Goal: Task Accomplishment & Management: Use online tool/utility

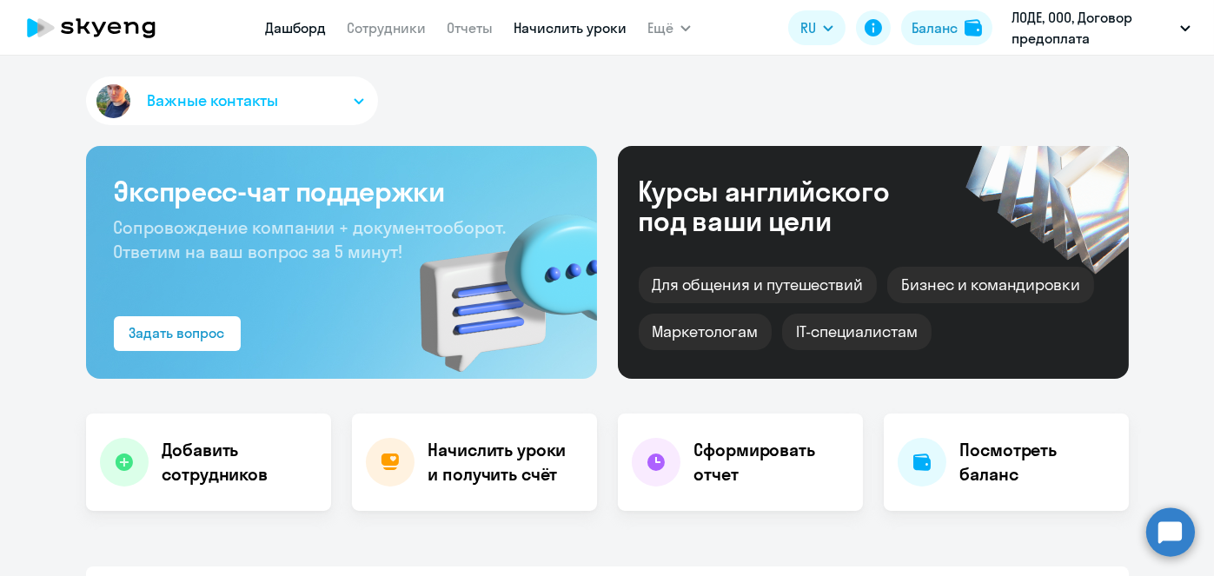
click at [600, 34] on link "Начислить уроки" at bounding box center [570, 27] width 113 height 17
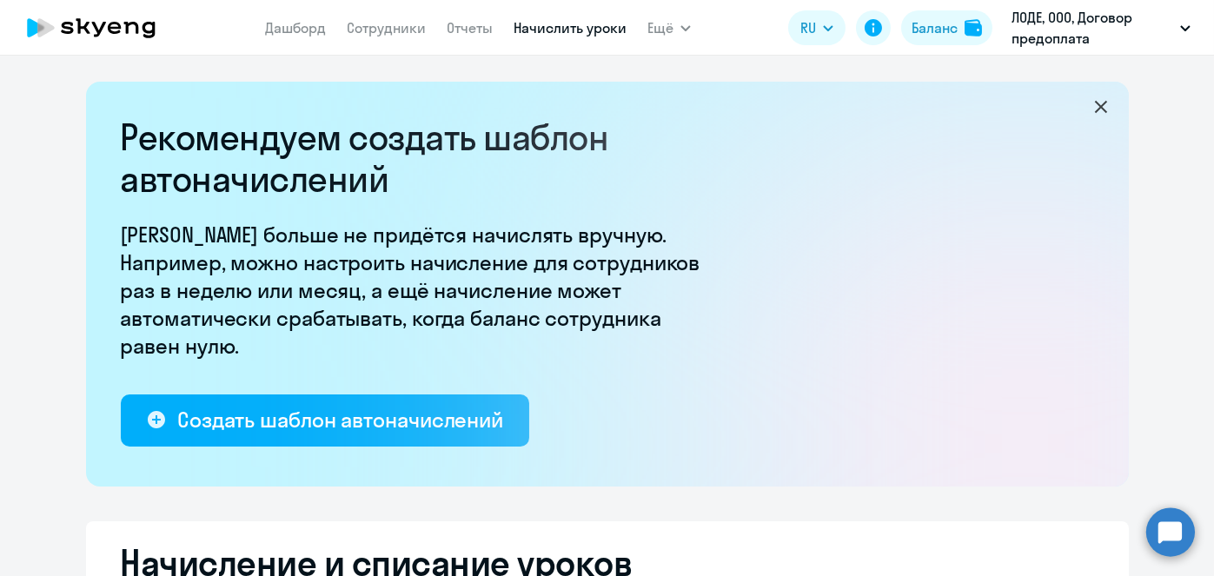
select select "10"
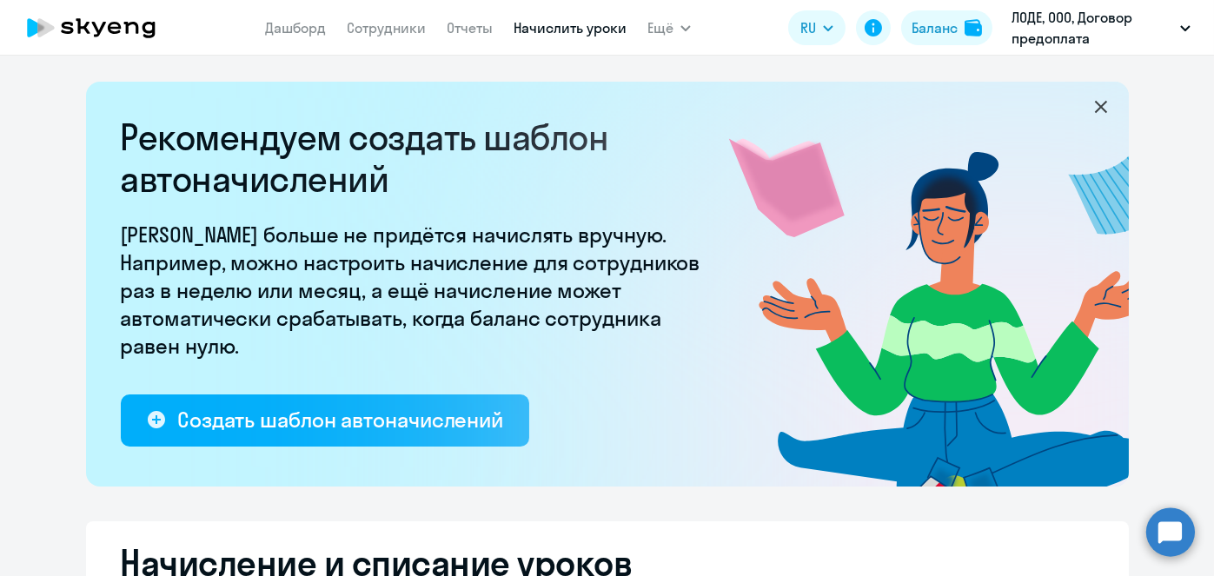
scroll to position [455, 0]
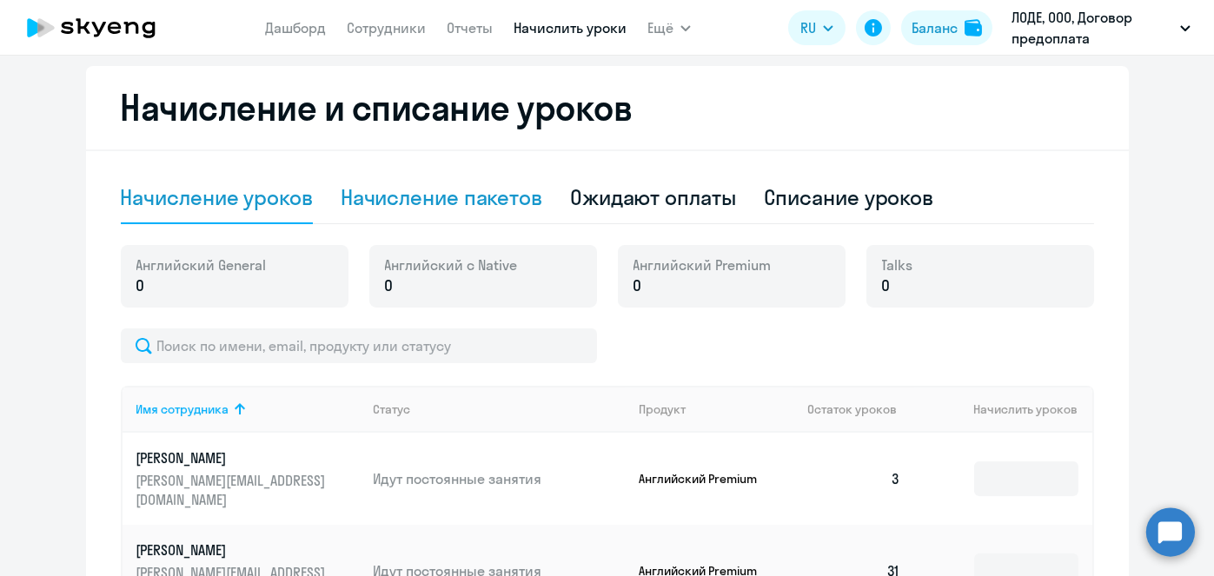
click at [456, 196] on div "Начисление пакетов" at bounding box center [442, 197] width 202 height 28
select select "10"
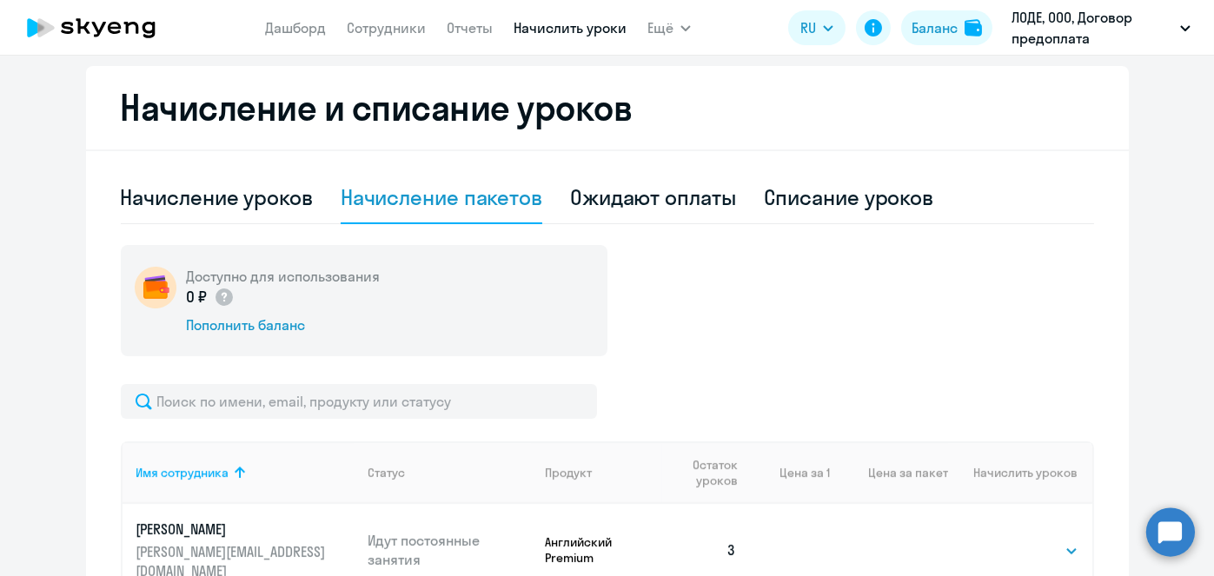
scroll to position [530, 0]
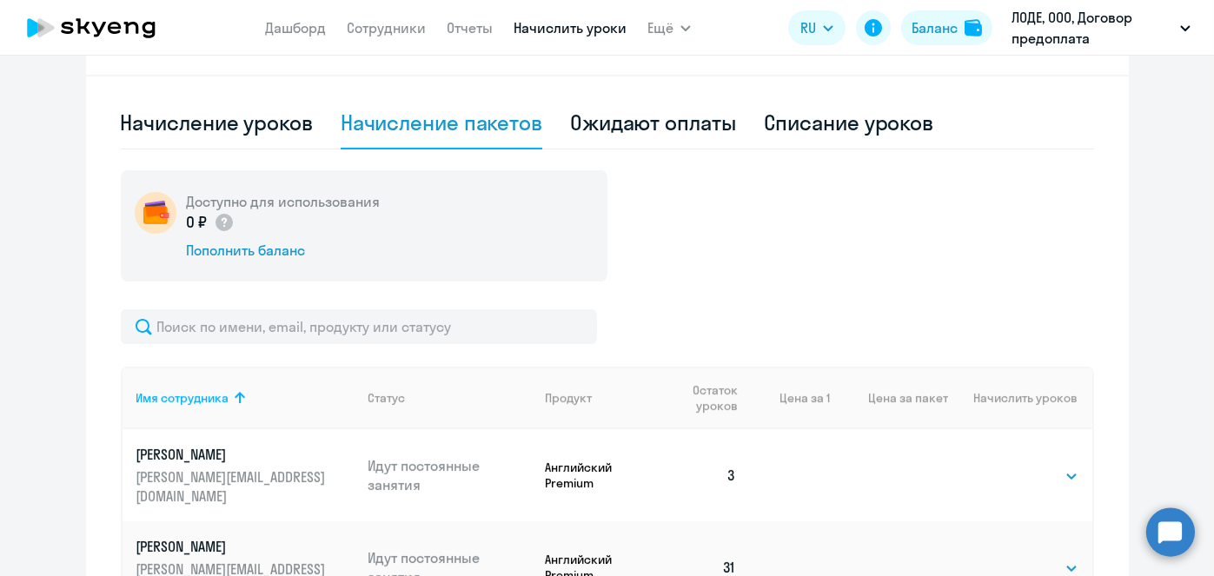
click at [1042, 453] on td "Выбрать 4 8 16 32 64 96 128 Выбрать" at bounding box center [1019, 475] width 143 height 92
click at [1047, 466] on select "Выбрать 4 8 16 32 64 96 128" at bounding box center [1042, 476] width 71 height 21
select select "32"
click at [1007, 466] on select "Выбрать 4 8 16 32 64 96 128" at bounding box center [1042, 476] width 71 height 21
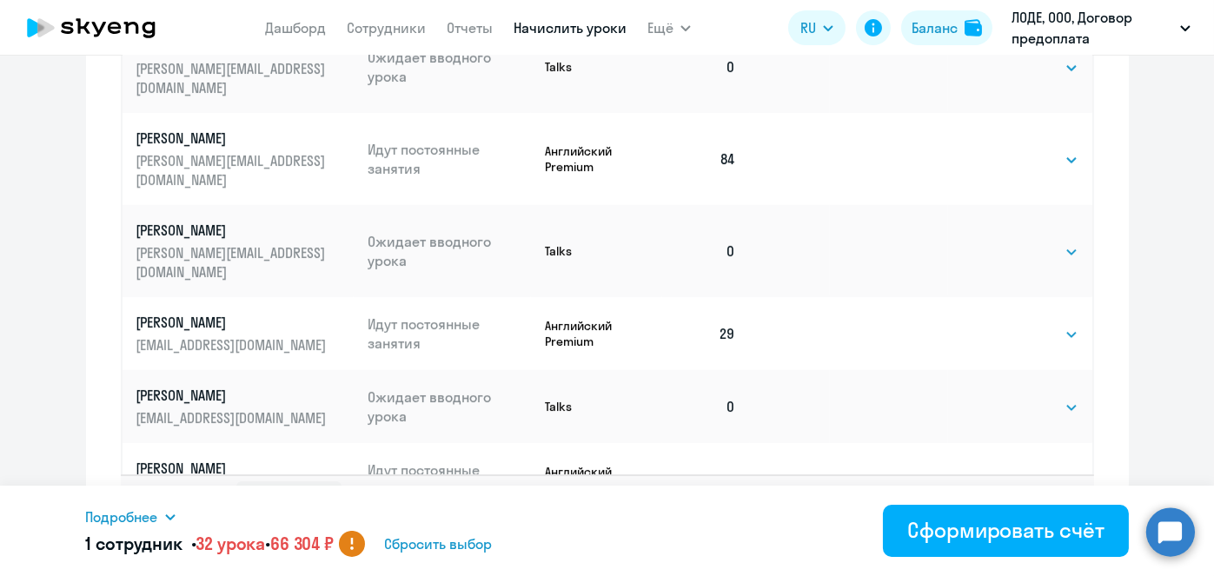
scroll to position [1258, 0]
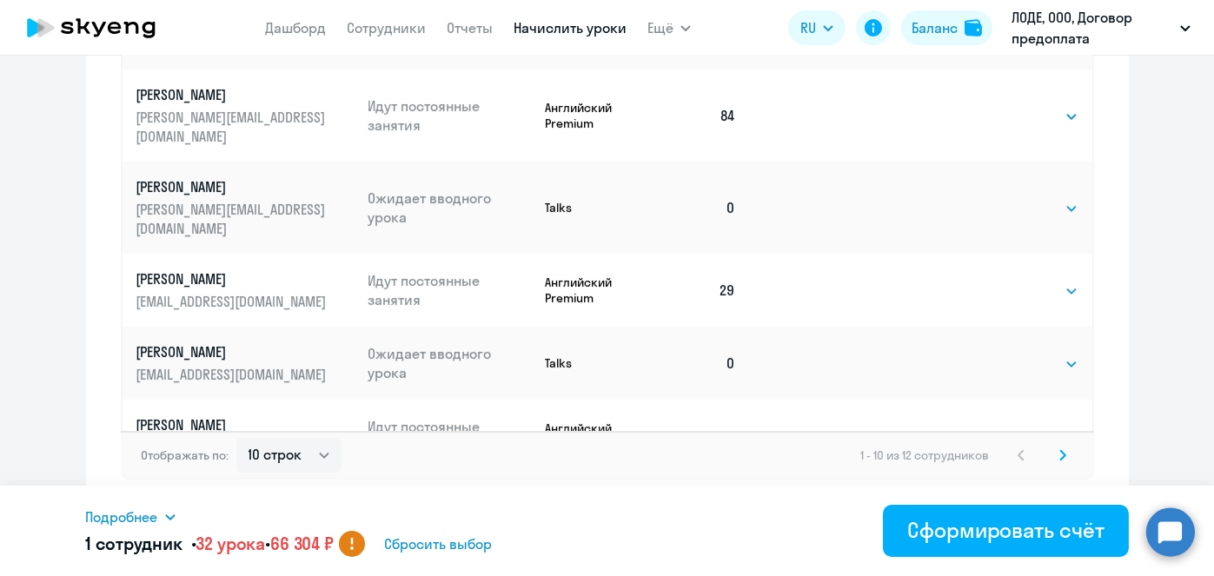
click at [1041, 427] on select "Выбрать 4 8 16 32 64 96 128" at bounding box center [1042, 437] width 71 height 21
select select "64"
click at [1007, 427] on select "Выбрать 4 8 16 32 64 96 128" at bounding box center [1042, 437] width 71 height 21
click at [1013, 500] on select "Выбрать 4 8 16 32 64 96 128" at bounding box center [1042, 510] width 71 height 21
select select "64"
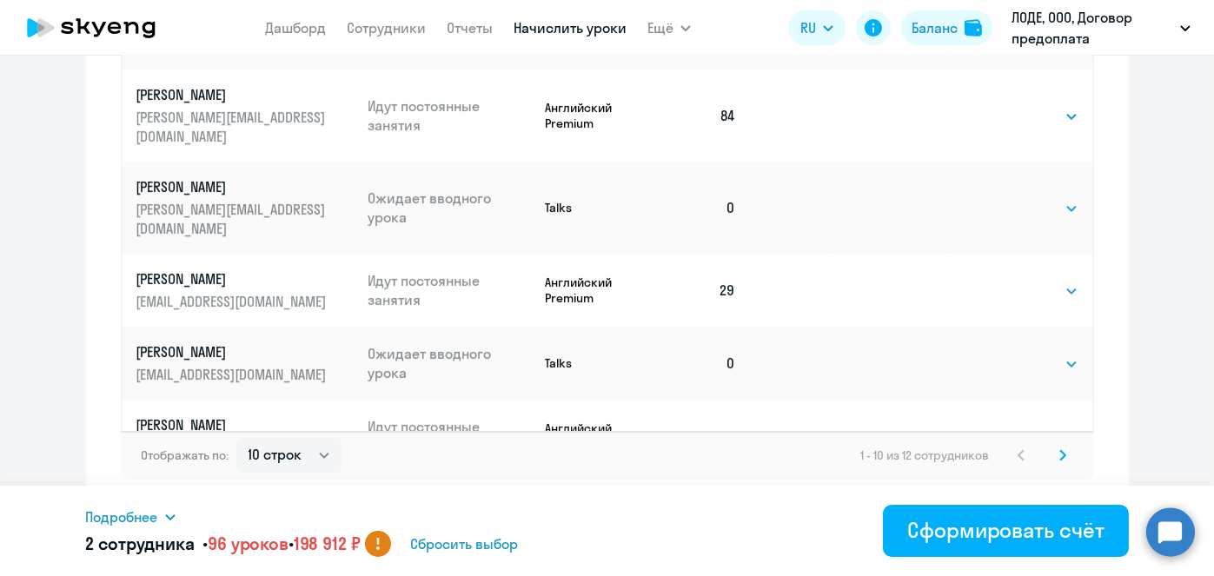
click at [1007, 500] on select "Выбрать 4 8 16 32 64 96 128" at bounding box center [1042, 510] width 71 height 21
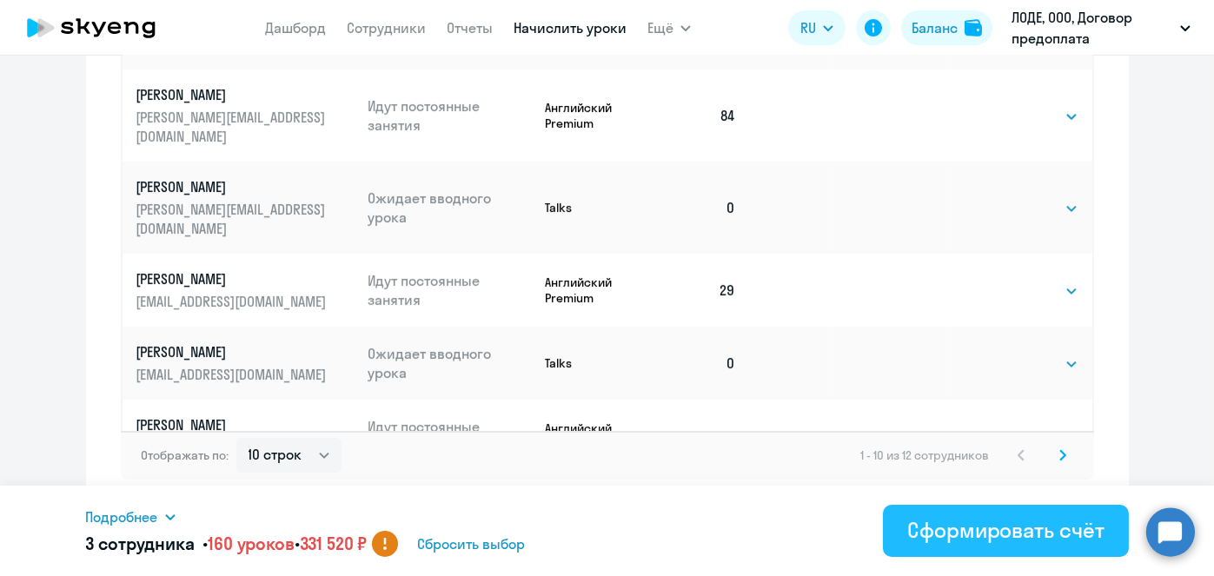
click at [1006, 536] on div "Сформировать счёт" at bounding box center [1005, 530] width 196 height 28
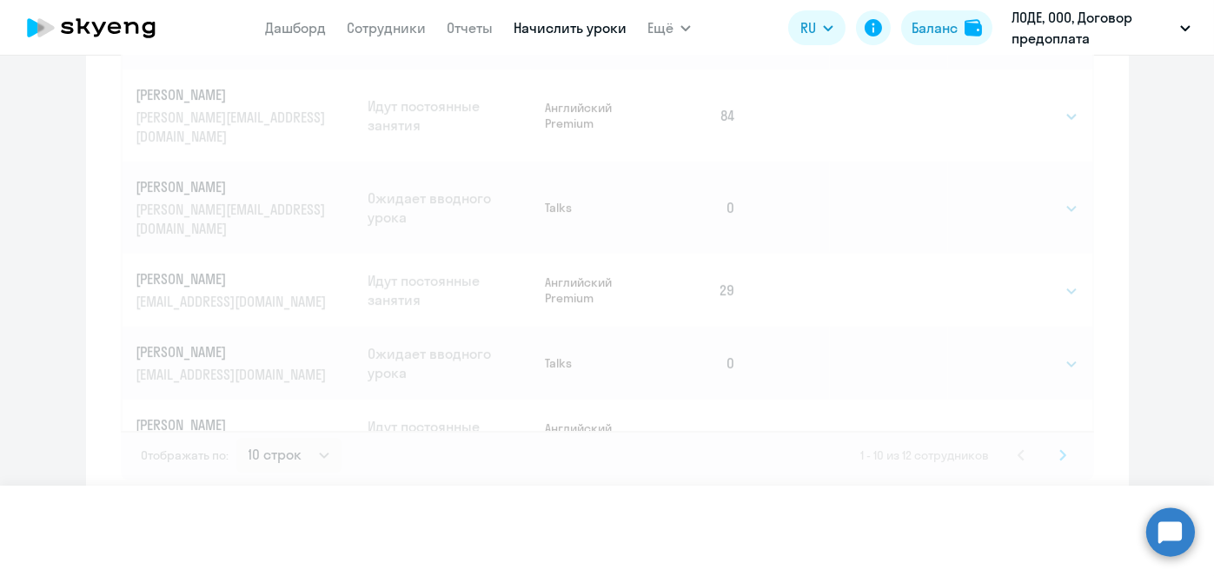
select select
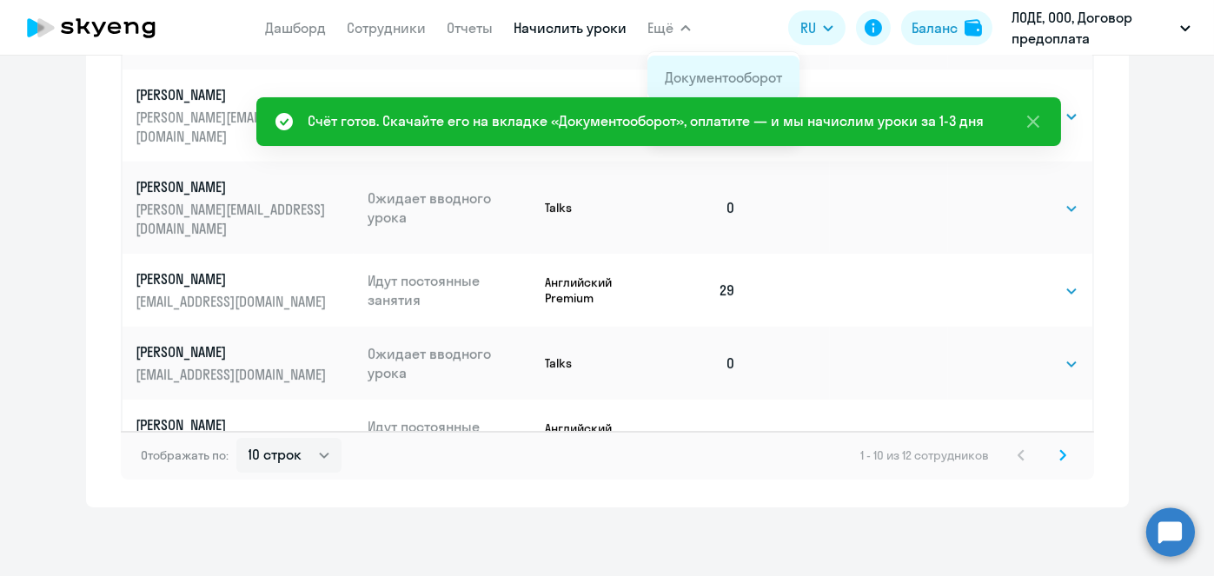
click at [688, 72] on link "Документооборот" at bounding box center [723, 77] width 117 height 17
